Goal: Task Accomplishment & Management: Use online tool/utility

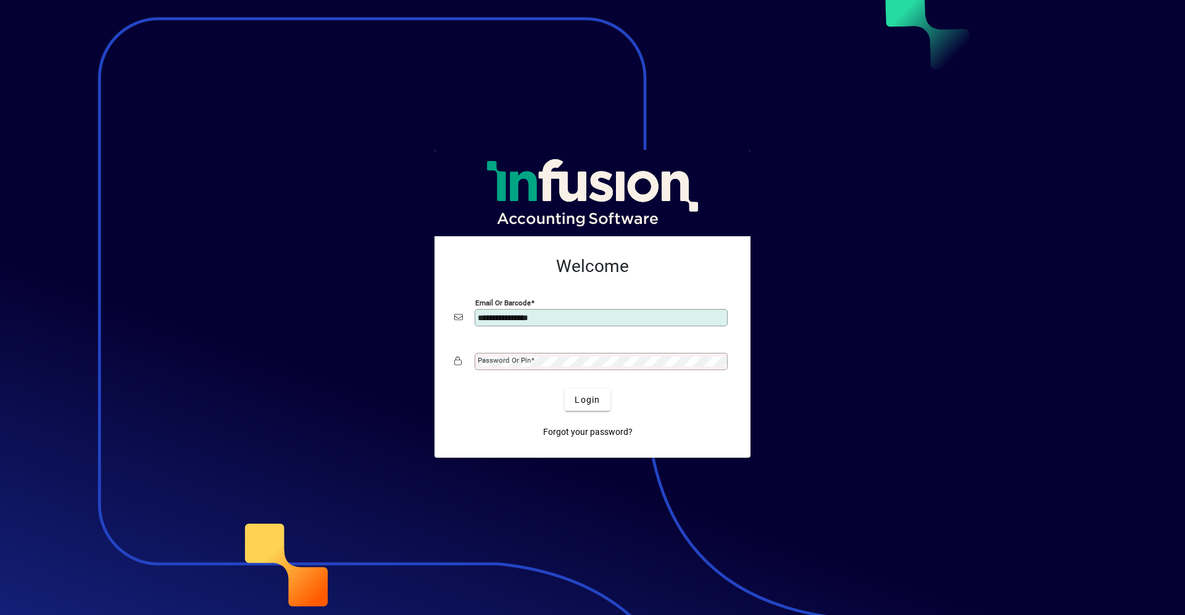
type input "**********"
click at [565, 389] on button "Login" at bounding box center [587, 400] width 45 height 22
